Goal: Find specific page/section: Find specific page/section

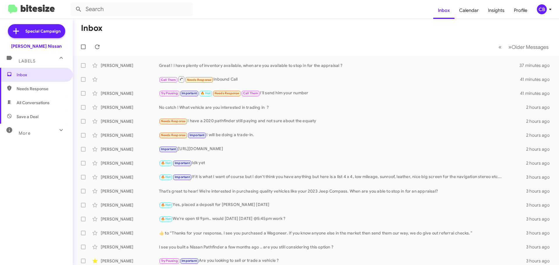
click at [32, 103] on span "All Conversations" at bounding box center [33, 103] width 33 height 6
type input "in:all-conversations"
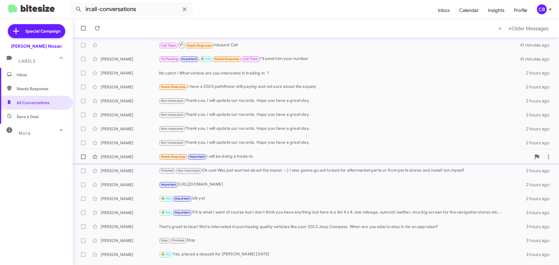
scroll to position [73, 0]
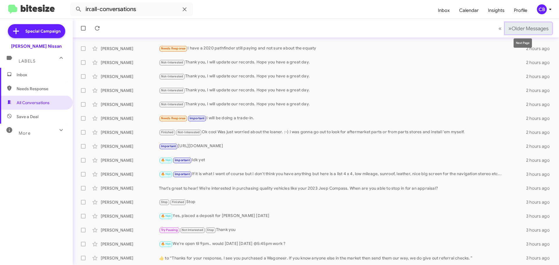
click at [520, 33] on button "» Next Older Messages" at bounding box center [528, 28] width 47 height 12
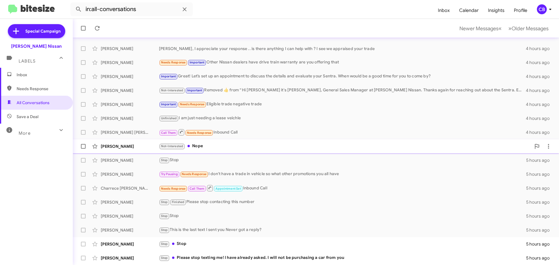
click at [124, 147] on div "[PERSON_NAME]" at bounding box center [130, 147] width 58 height 6
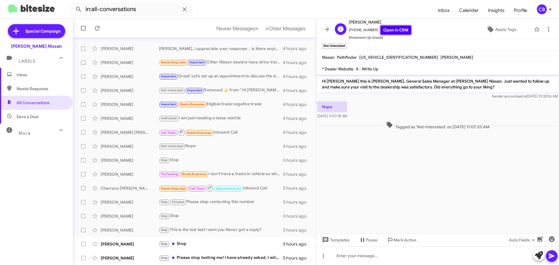
click at [388, 33] on link "Open in CRM" at bounding box center [396, 30] width 31 height 9
